Goal: Check status: Check status

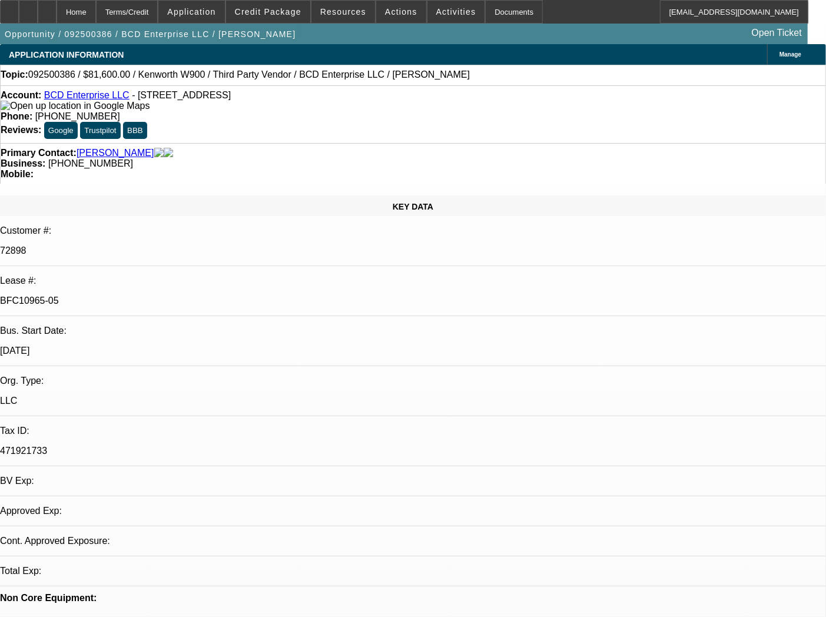
select select "0.15"
select select "2"
select select "0"
select select "6"
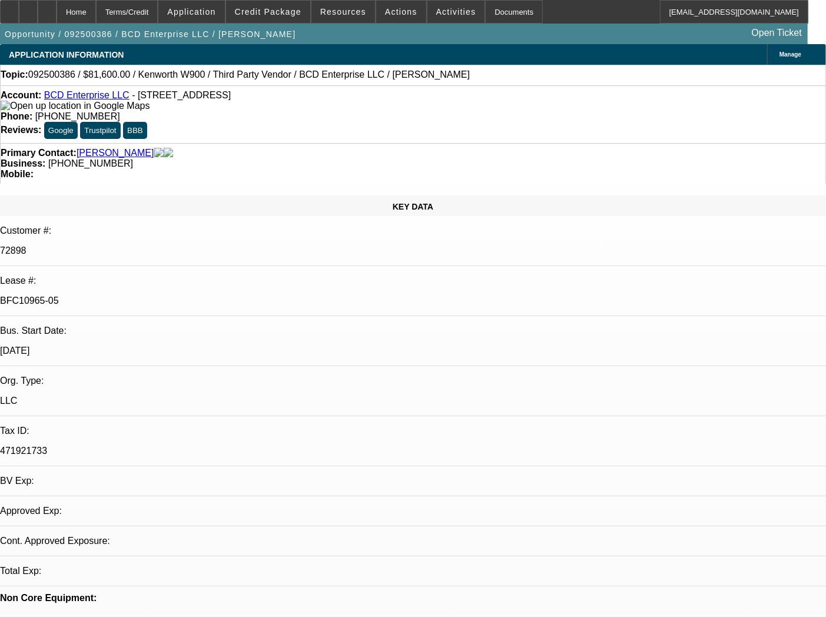
select select "0.15"
select select "2"
select select "0"
select select "6"
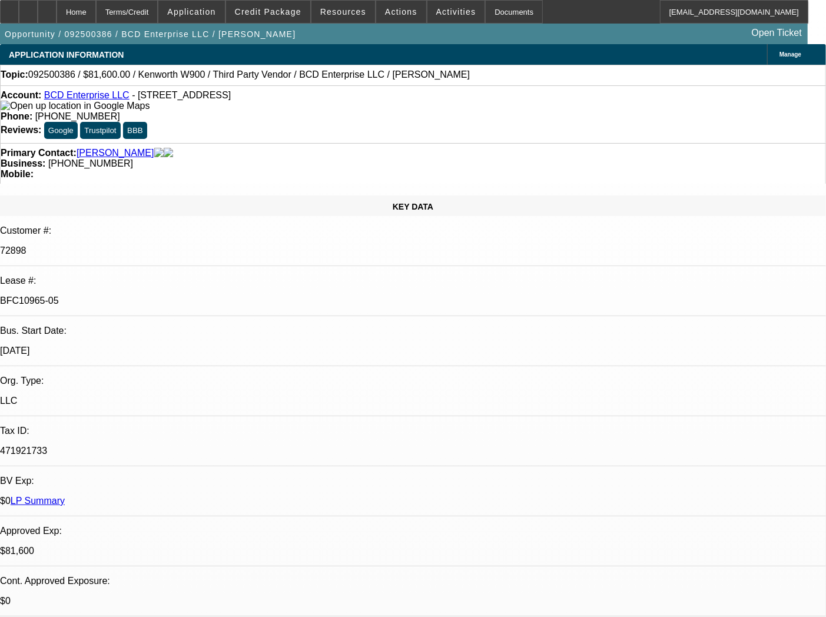
click at [141, 296] on p "BFC10965-05" at bounding box center [413, 301] width 826 height 11
copy div "BFC10965-05"
click at [502, 5] on div "Documents" at bounding box center [514, 12] width 58 height 24
